Goal: Transaction & Acquisition: Purchase product/service

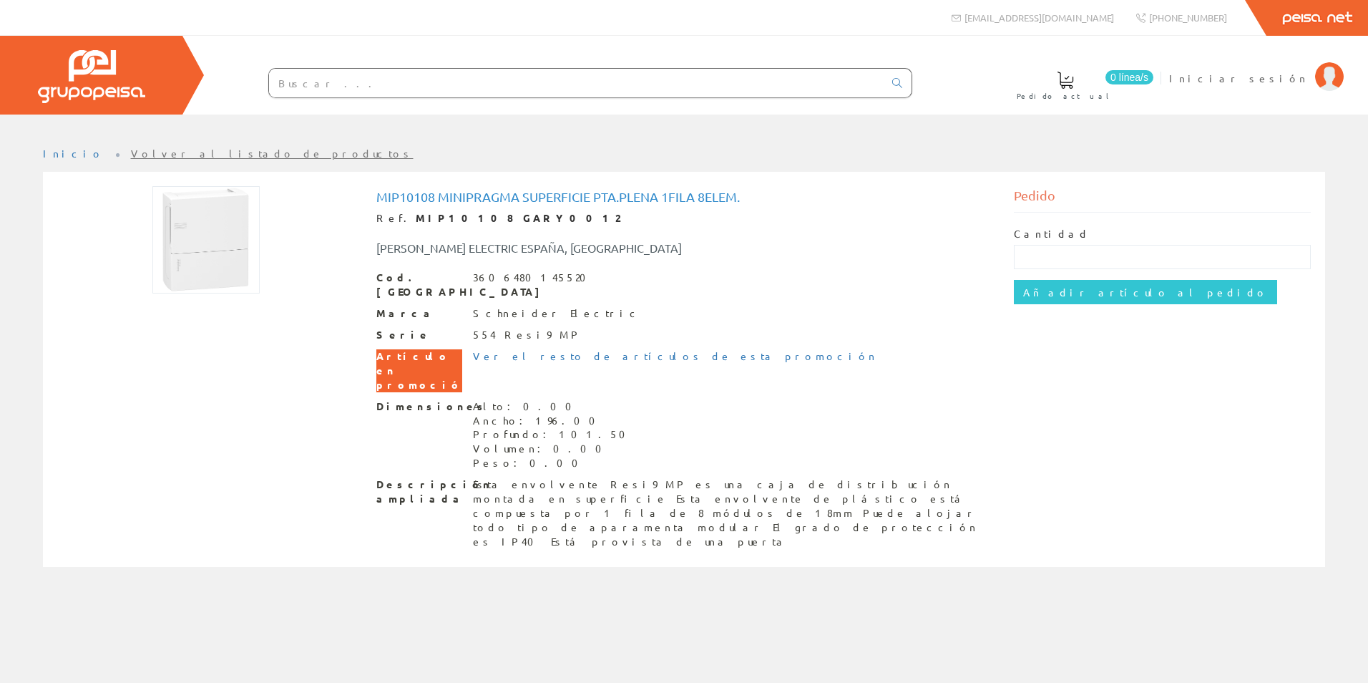
drag, startPoint x: 471, startPoint y: 375, endPoint x: 877, endPoint y: 259, distance: 422.7
click at [877, 259] on div "Mip10108 Minipragma Superficie Pta.plena 1fila 8elem. Ref. MIP10108 GARY0012 SC…" at bounding box center [684, 369] width 616 height 359
click at [1026, 286] on input "Añadir artículo al pedido" at bounding box center [1145, 292] width 263 height 24
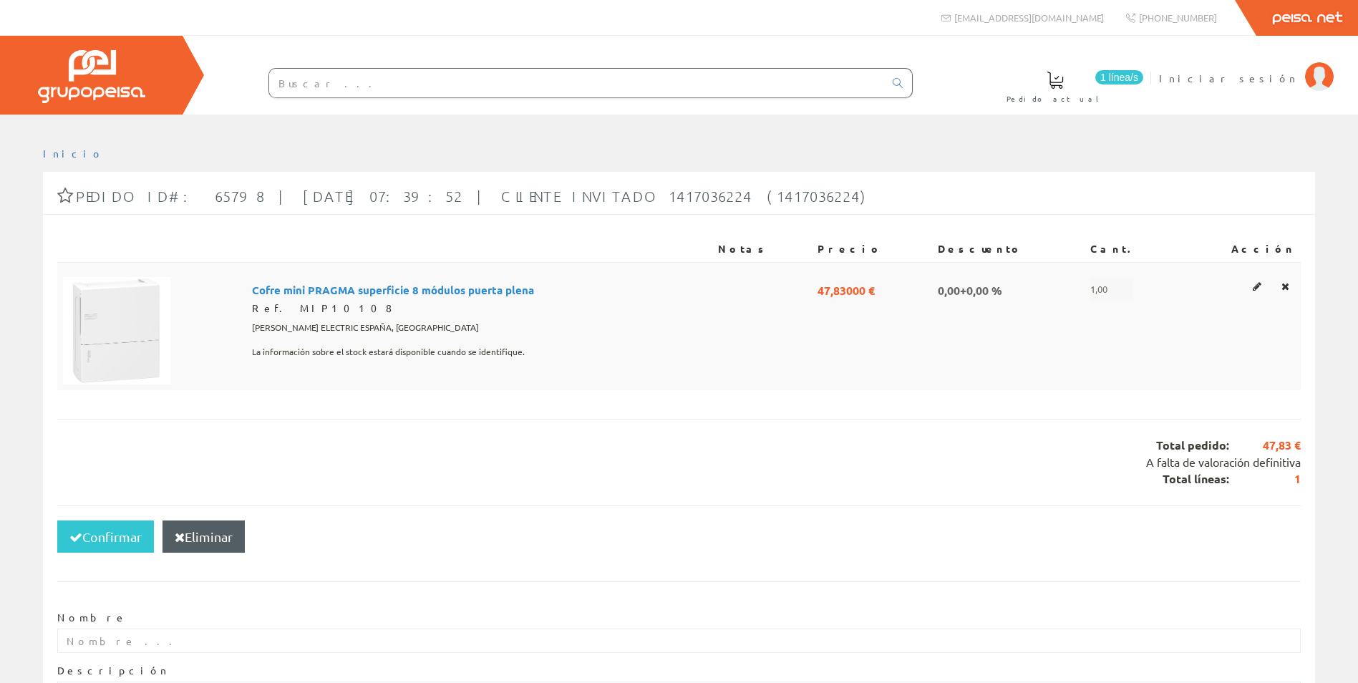
click at [988, 290] on span "0,00+0,00 %" at bounding box center [970, 289] width 64 height 24
